Goal: Find specific fact: Find contact information

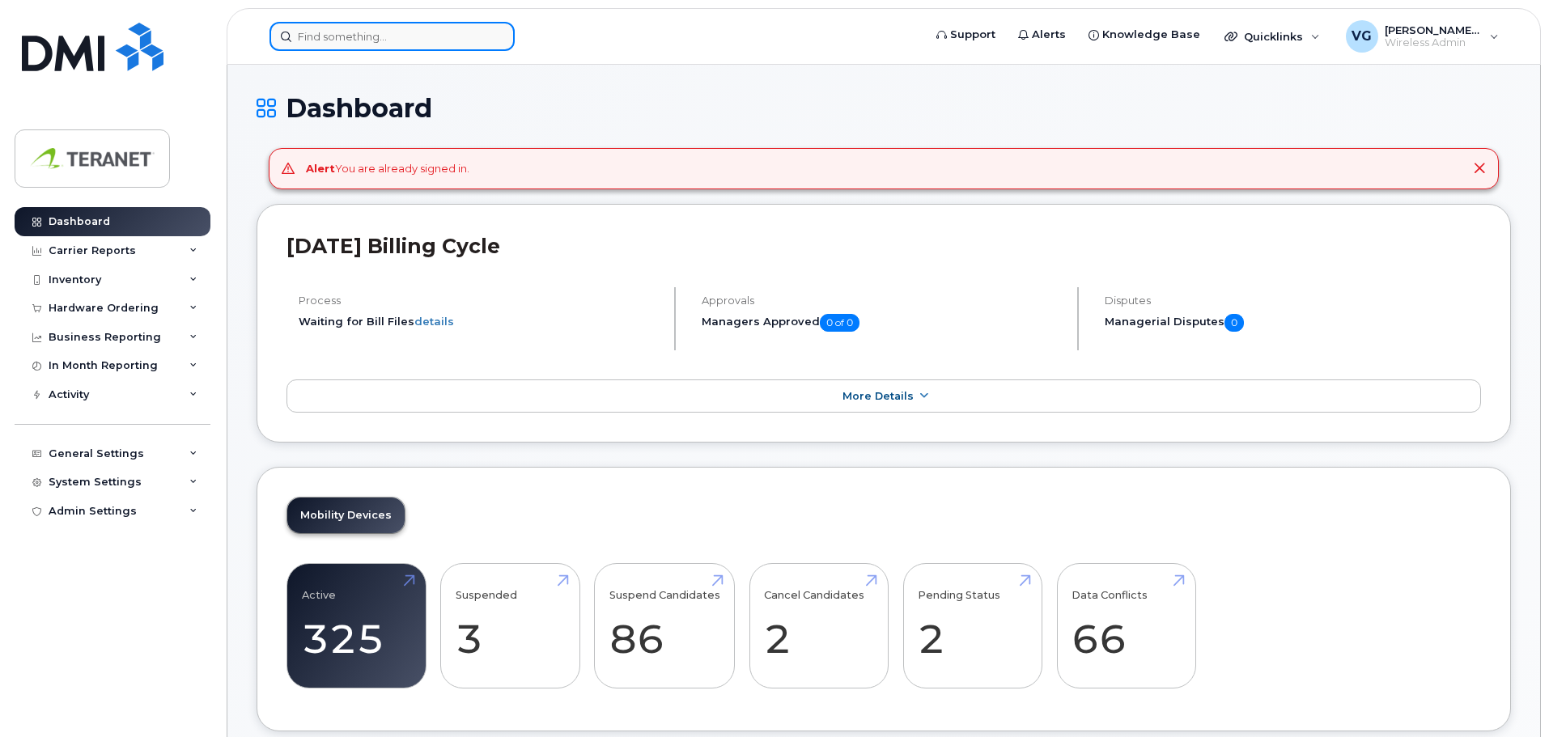
click at [343, 36] on input at bounding box center [392, 36] width 245 height 29
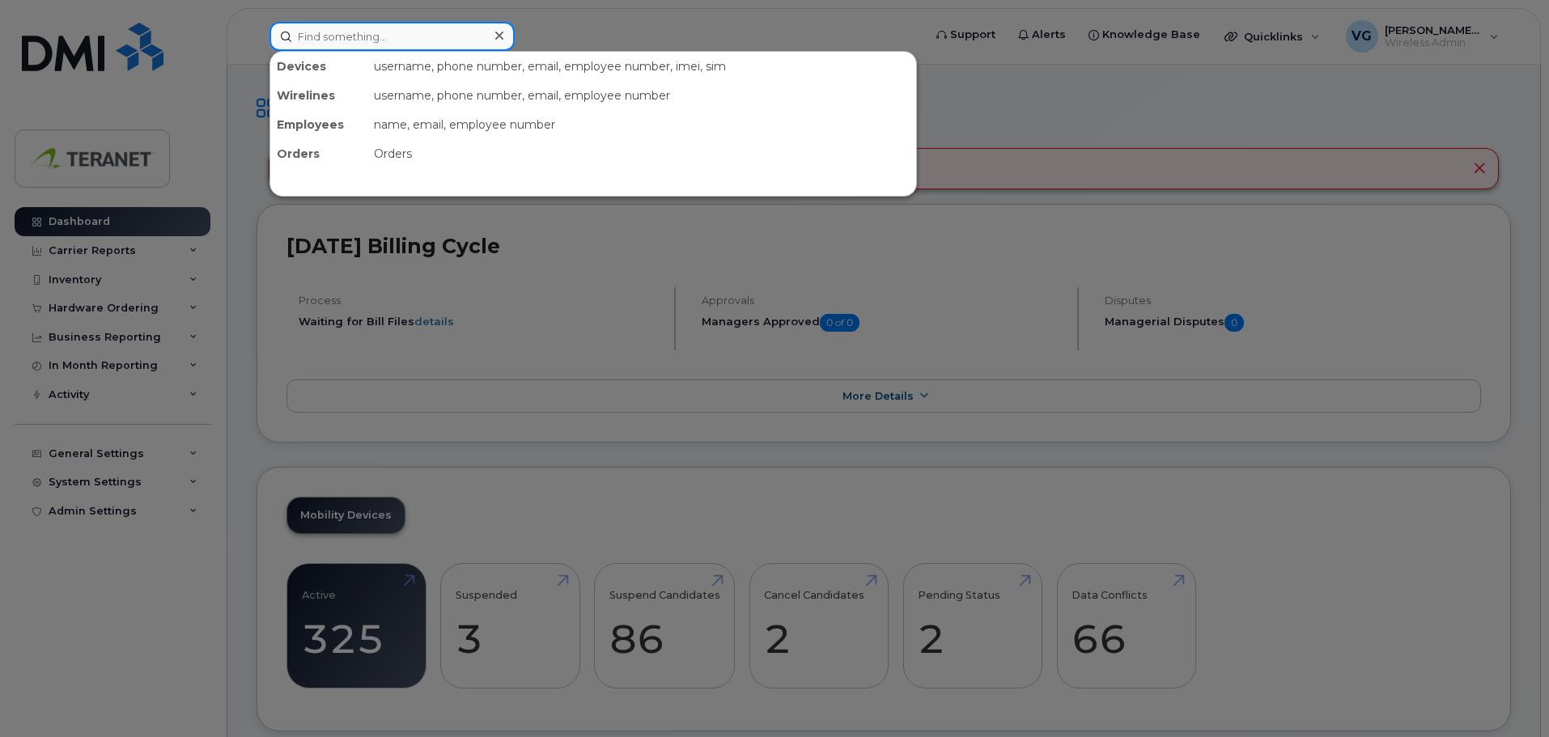
paste input "35686311907694"
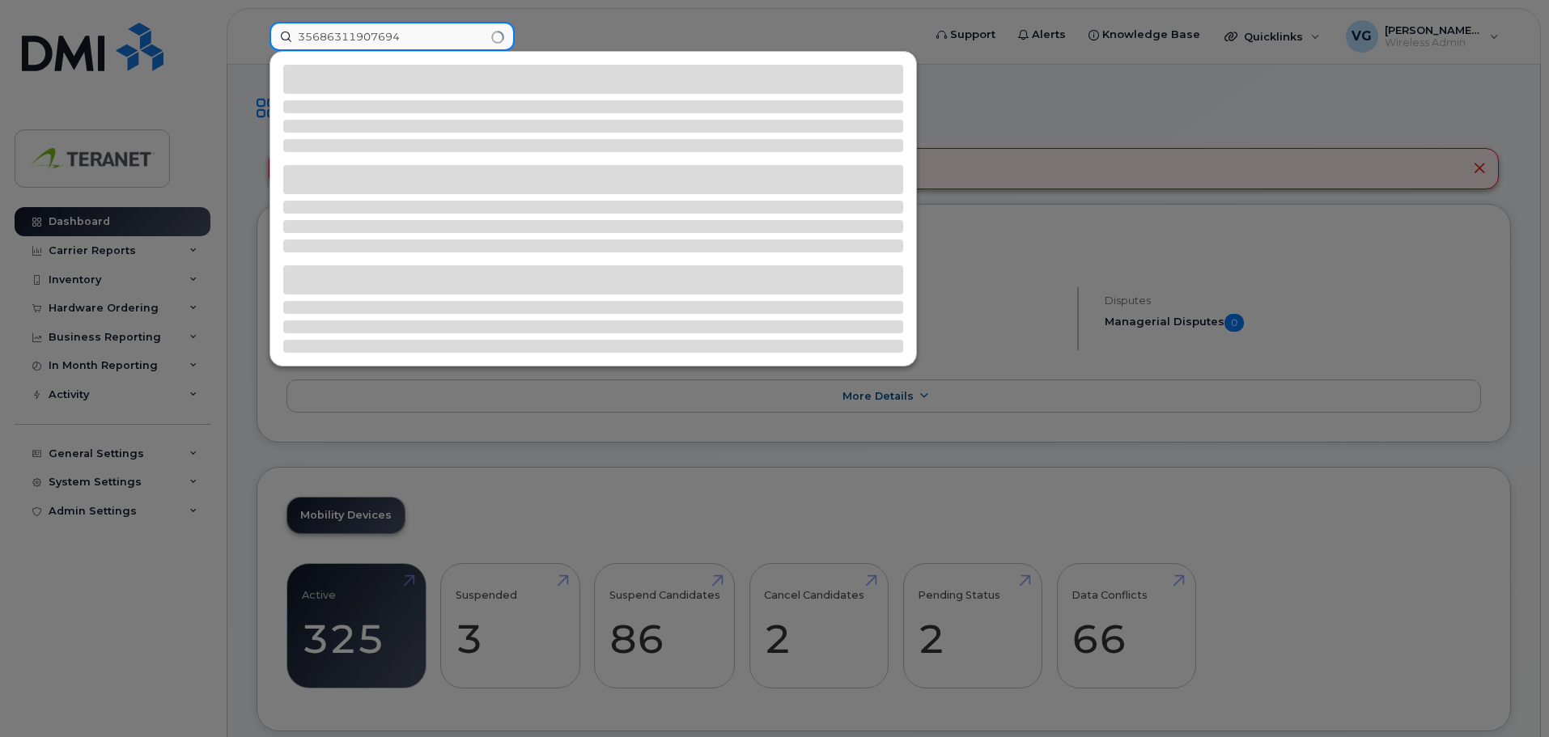
type input "35686311907694"
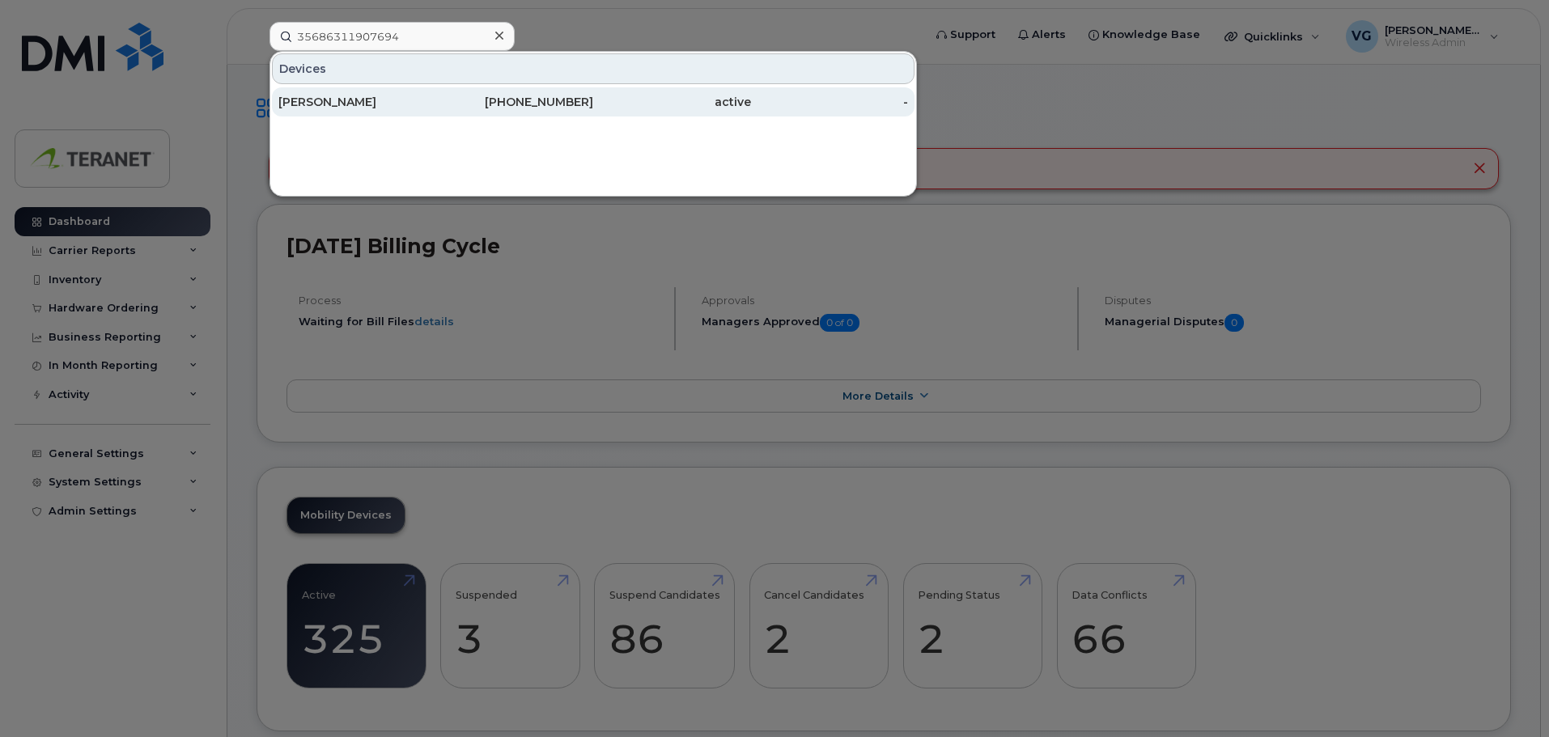
click at [593, 111] on div "416-518-9981" at bounding box center [672, 101] width 158 height 29
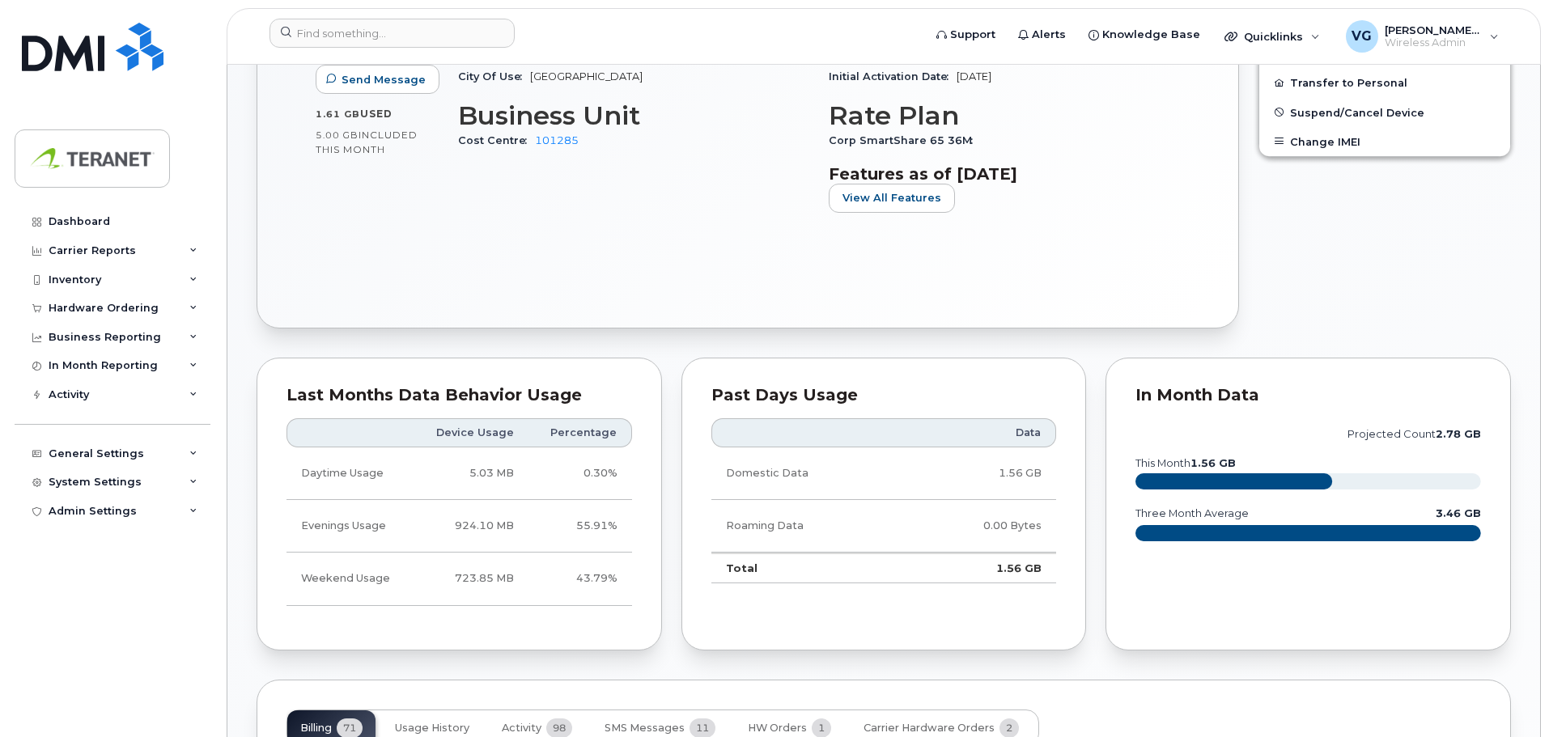
scroll to position [567, 0]
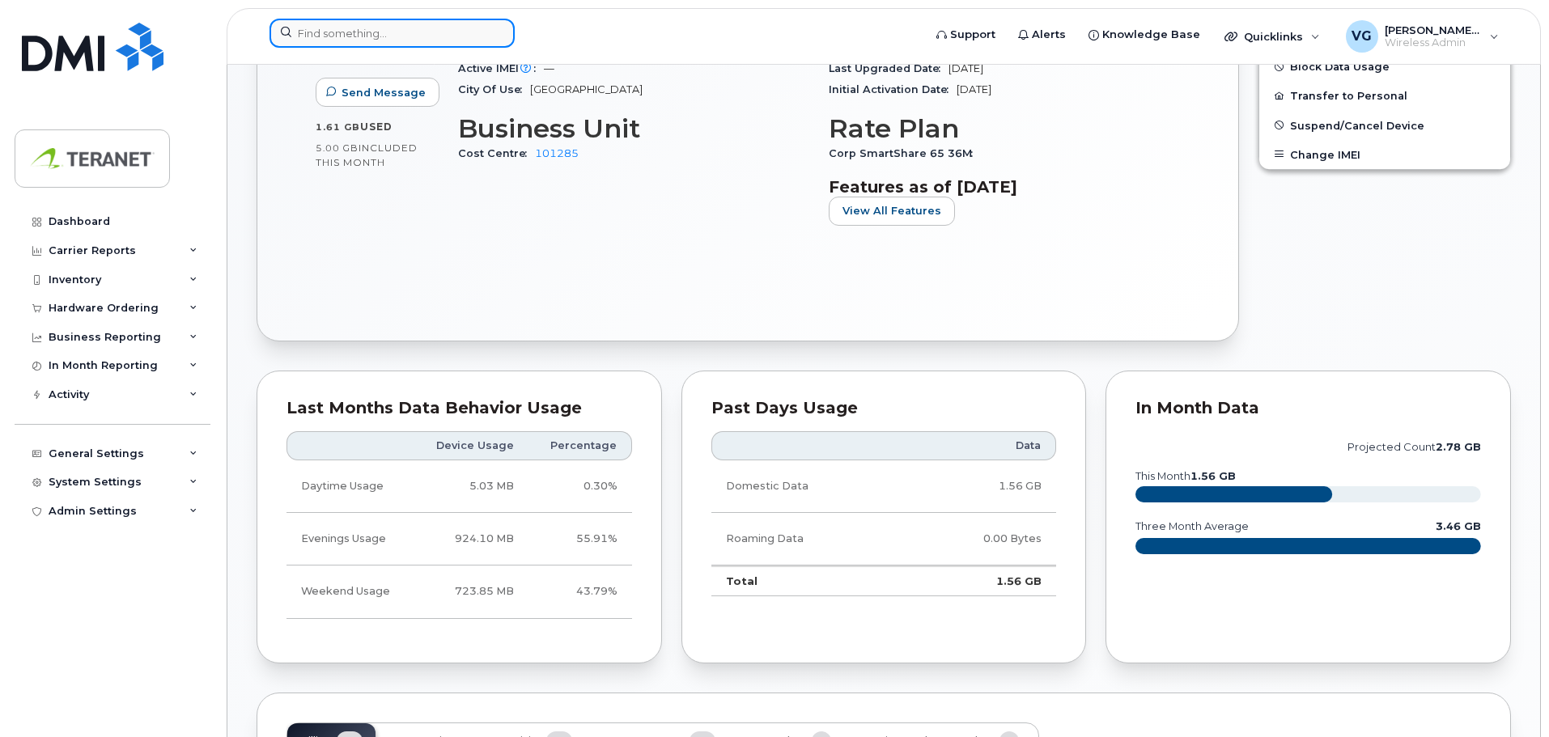
click at [458, 33] on input at bounding box center [392, 33] width 245 height 29
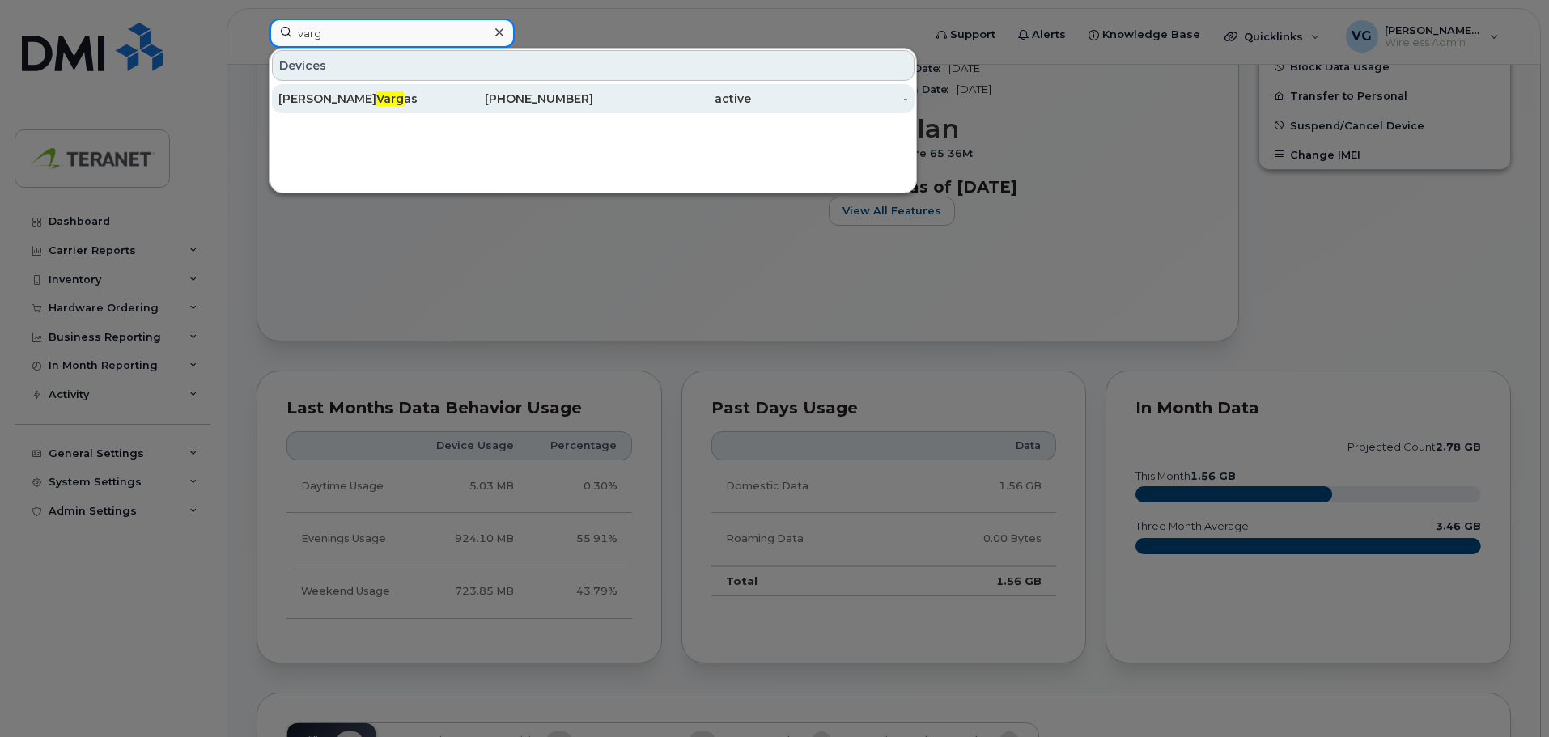
type input "varg"
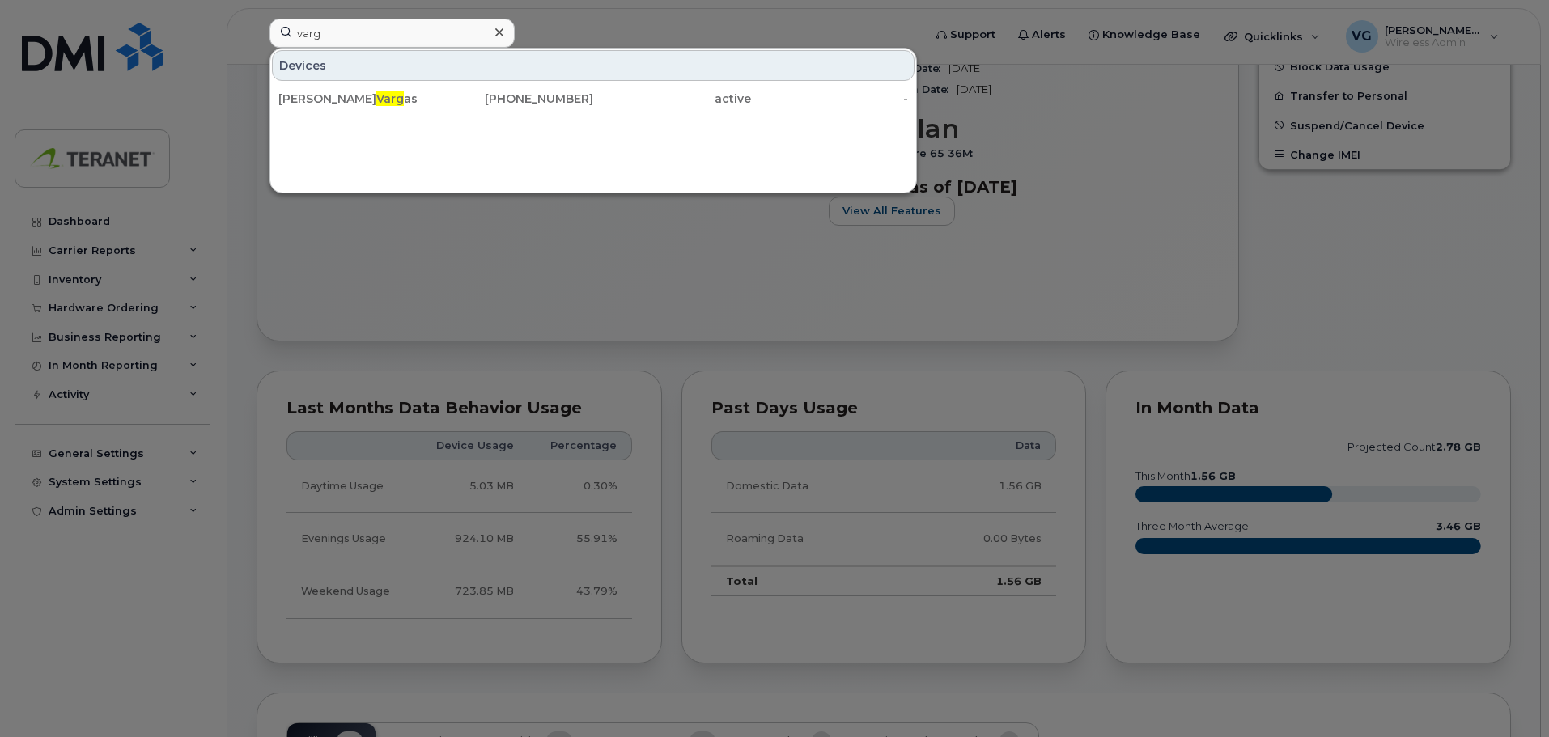
drag, startPoint x: 559, startPoint y: 106, endPoint x: 622, endPoint y: 121, distance: 65.8
click at [559, 106] on div "204-583-8252" at bounding box center [515, 99] width 158 height 16
